Goal: Task Accomplishment & Management: Use online tool/utility

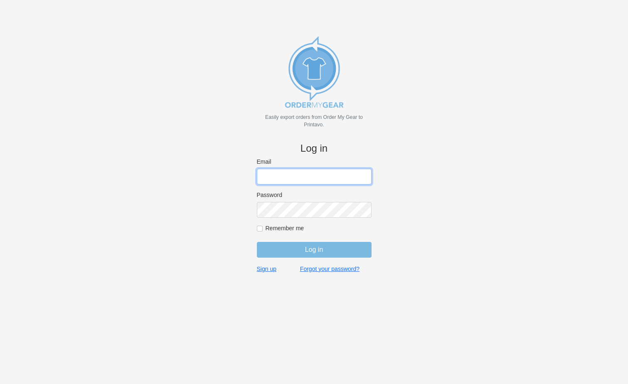
type input "gino@cishirts.com"
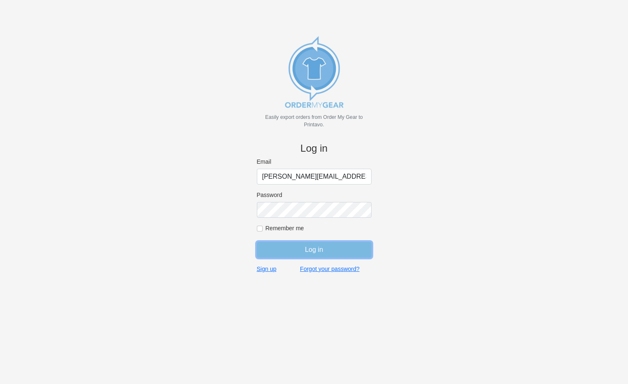
click at [324, 255] on input "Log in" at bounding box center [314, 250] width 115 height 16
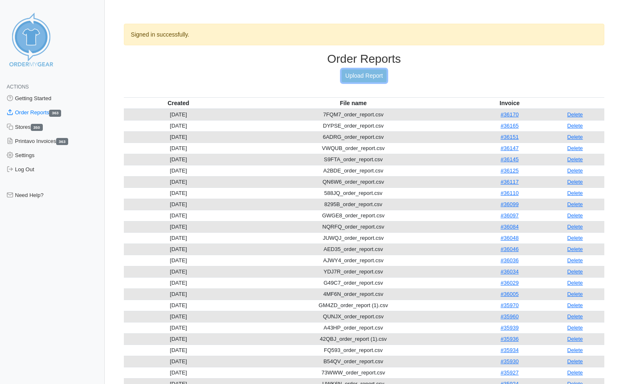
click at [365, 73] on link "Upload Report" at bounding box center [364, 75] width 45 height 13
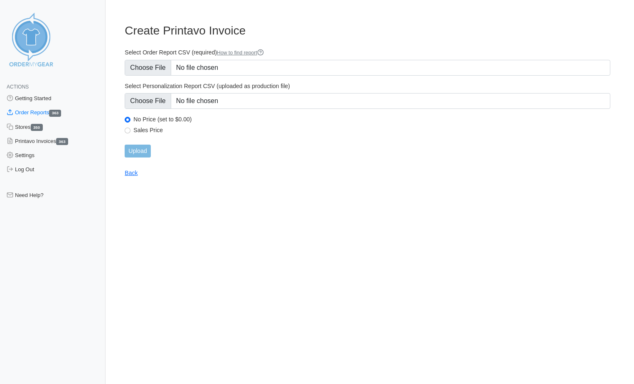
type input "C:\fakepath\AD4W7_order_report.csv"
click at [145, 146] on input "Upload" at bounding box center [138, 151] width 26 height 13
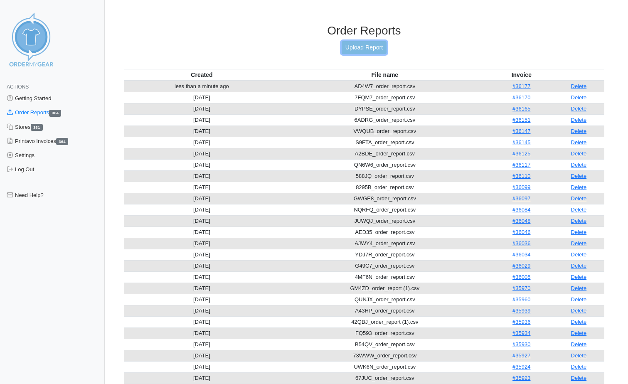
click at [373, 45] on link "Upload Report" at bounding box center [364, 47] width 45 height 13
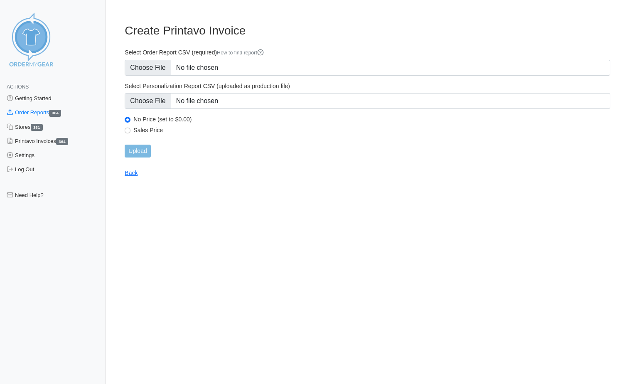
type input "C:\fakepath\GDDVW_order_report.csv"
click at [145, 148] on input "Upload" at bounding box center [138, 151] width 26 height 13
